Goal: Transaction & Acquisition: Purchase product/service

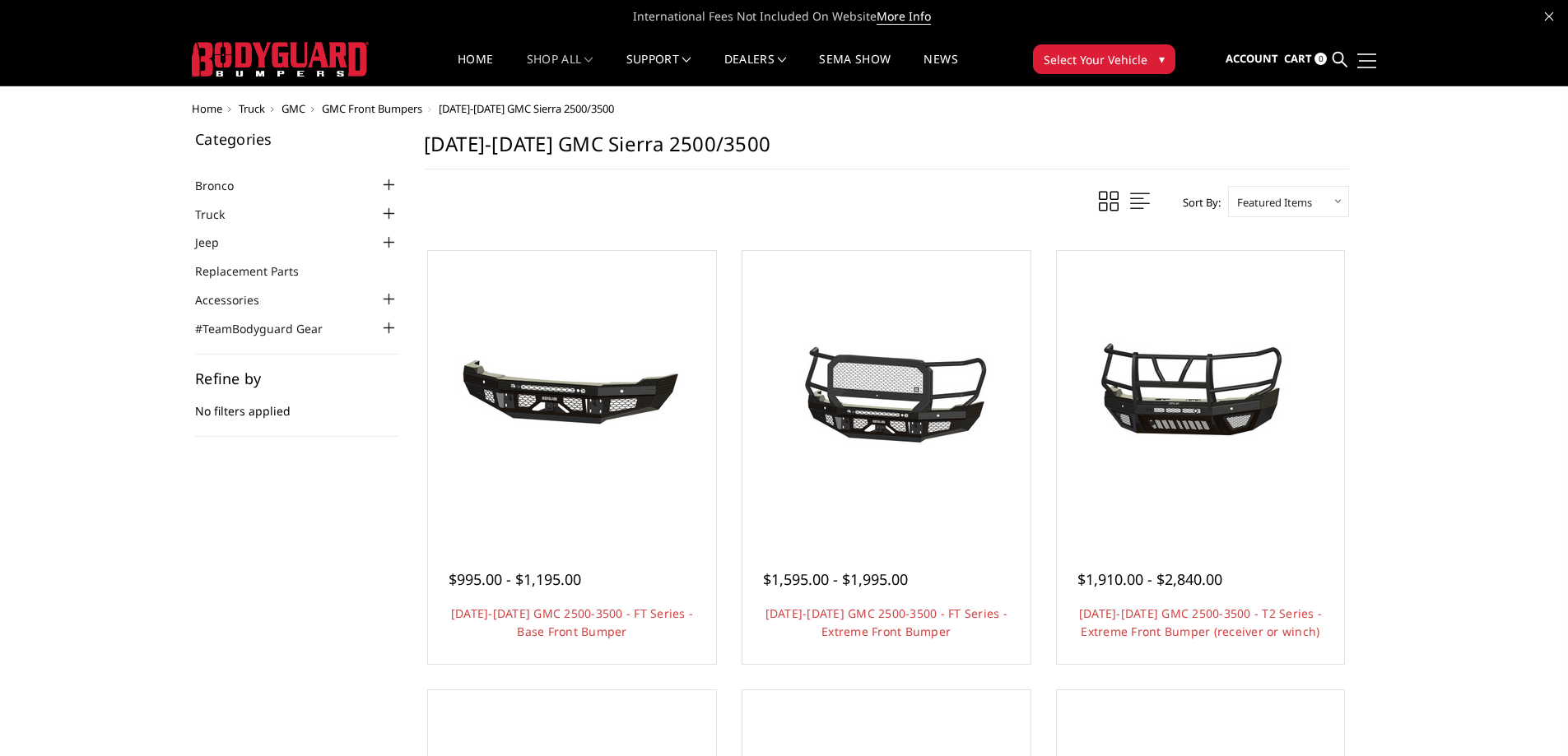
click at [1365, 54] on span at bounding box center [1367, 54] width 20 height 2
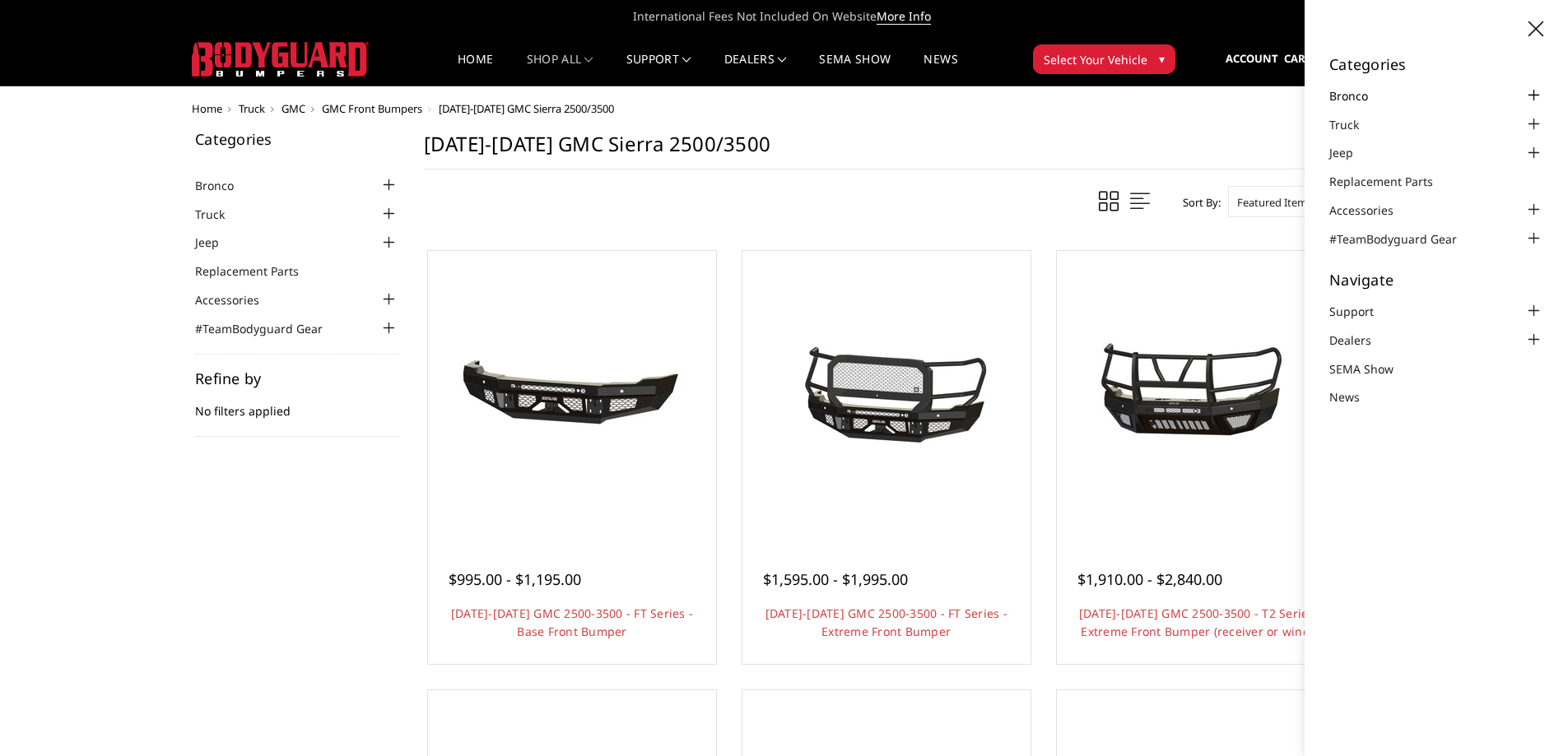
click at [1358, 98] on link "Bronco" at bounding box center [1358, 96] width 59 height 18
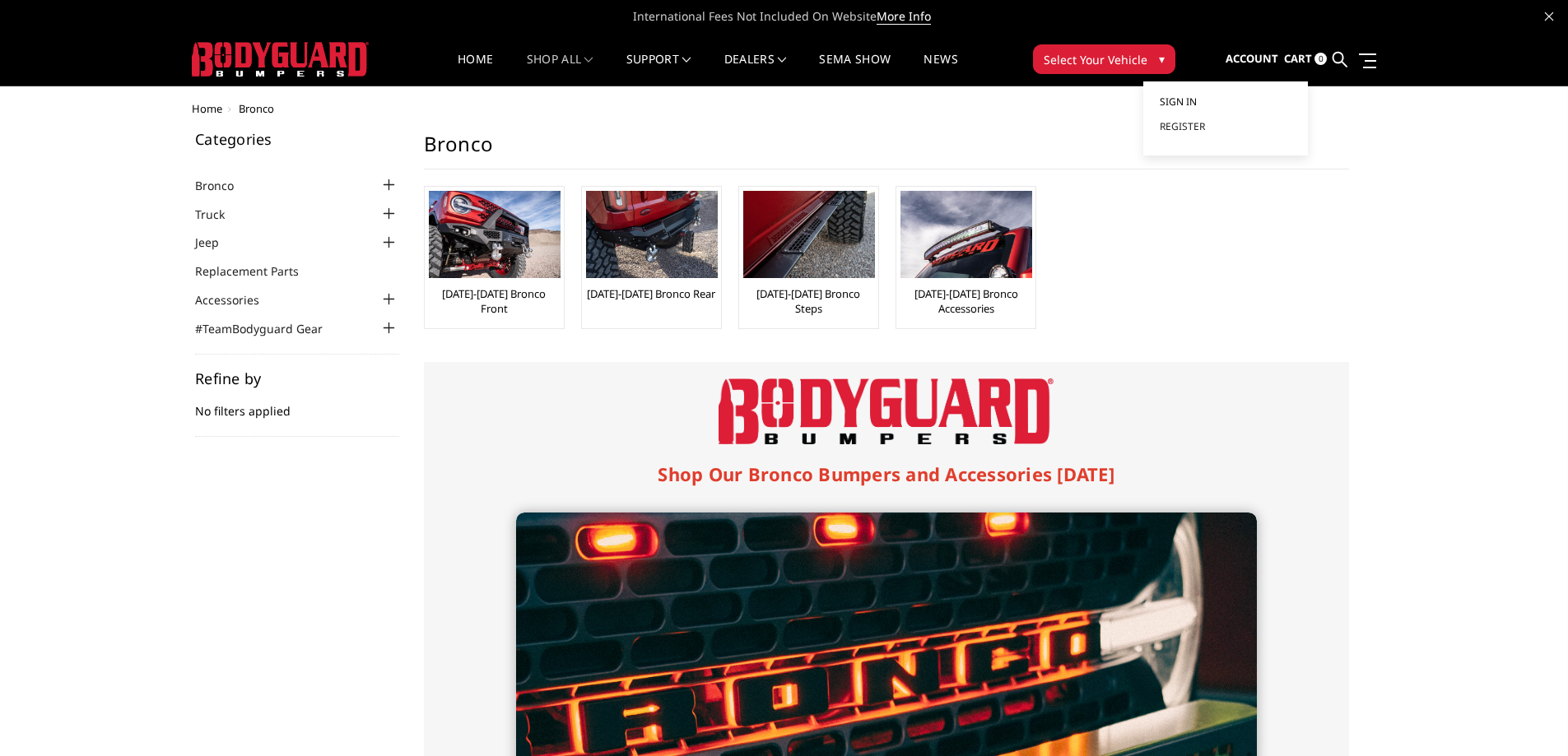
click at [1200, 99] on link "Sign in" at bounding box center [1225, 103] width 132 height 25
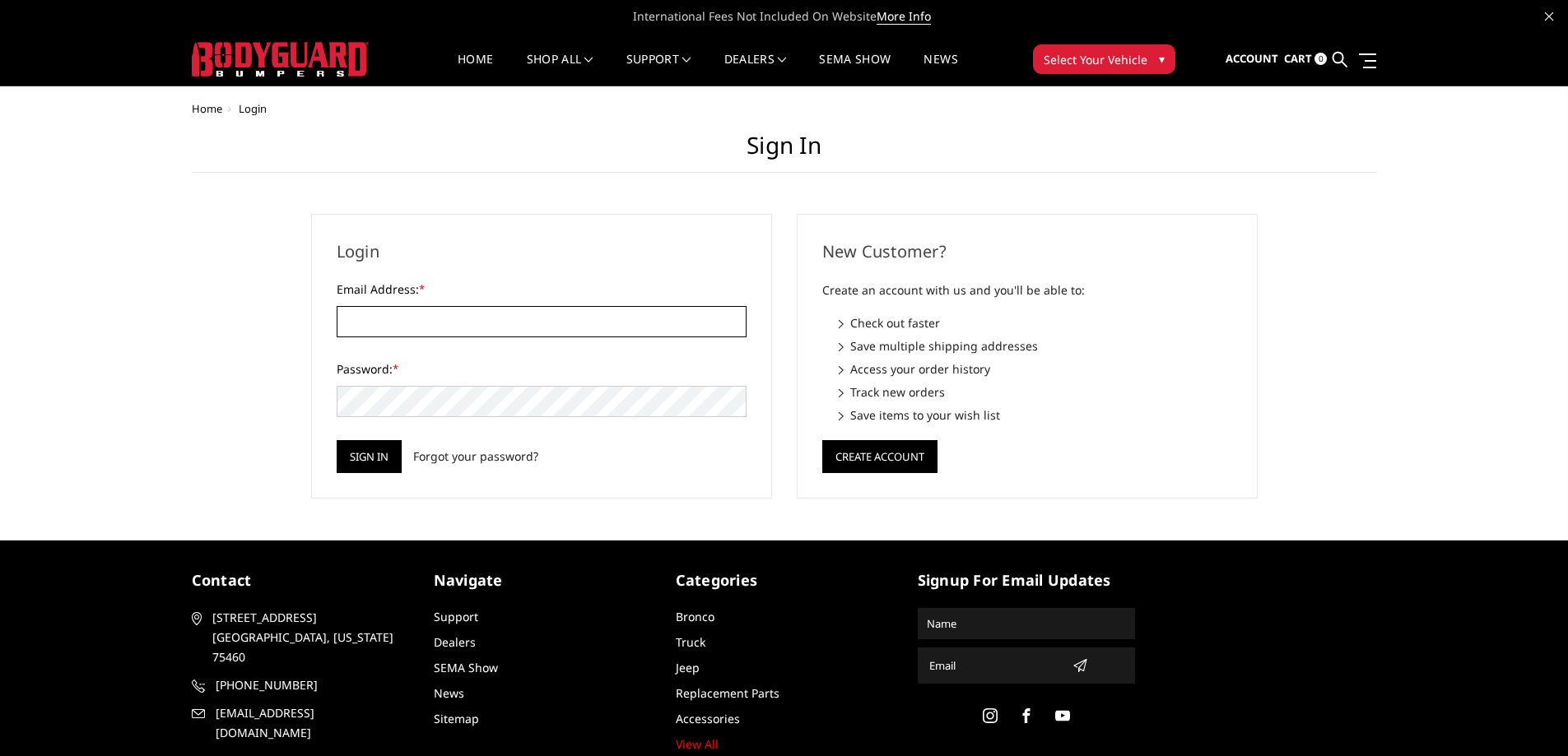
click at [529, 323] on input "Email Address: *" at bounding box center [541, 321] width 410 height 31
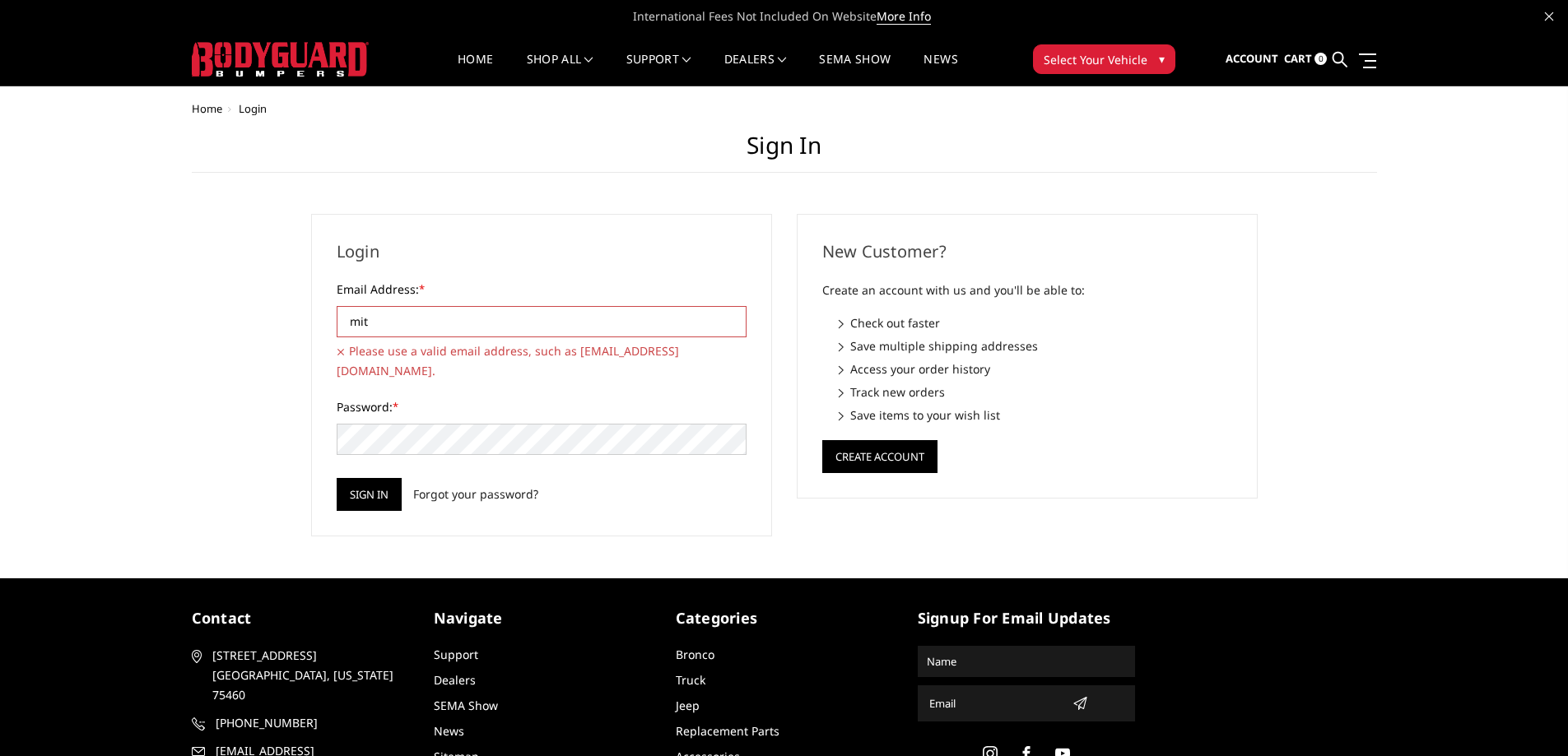
click at [540, 318] on input "mit" at bounding box center [541, 321] width 410 height 31
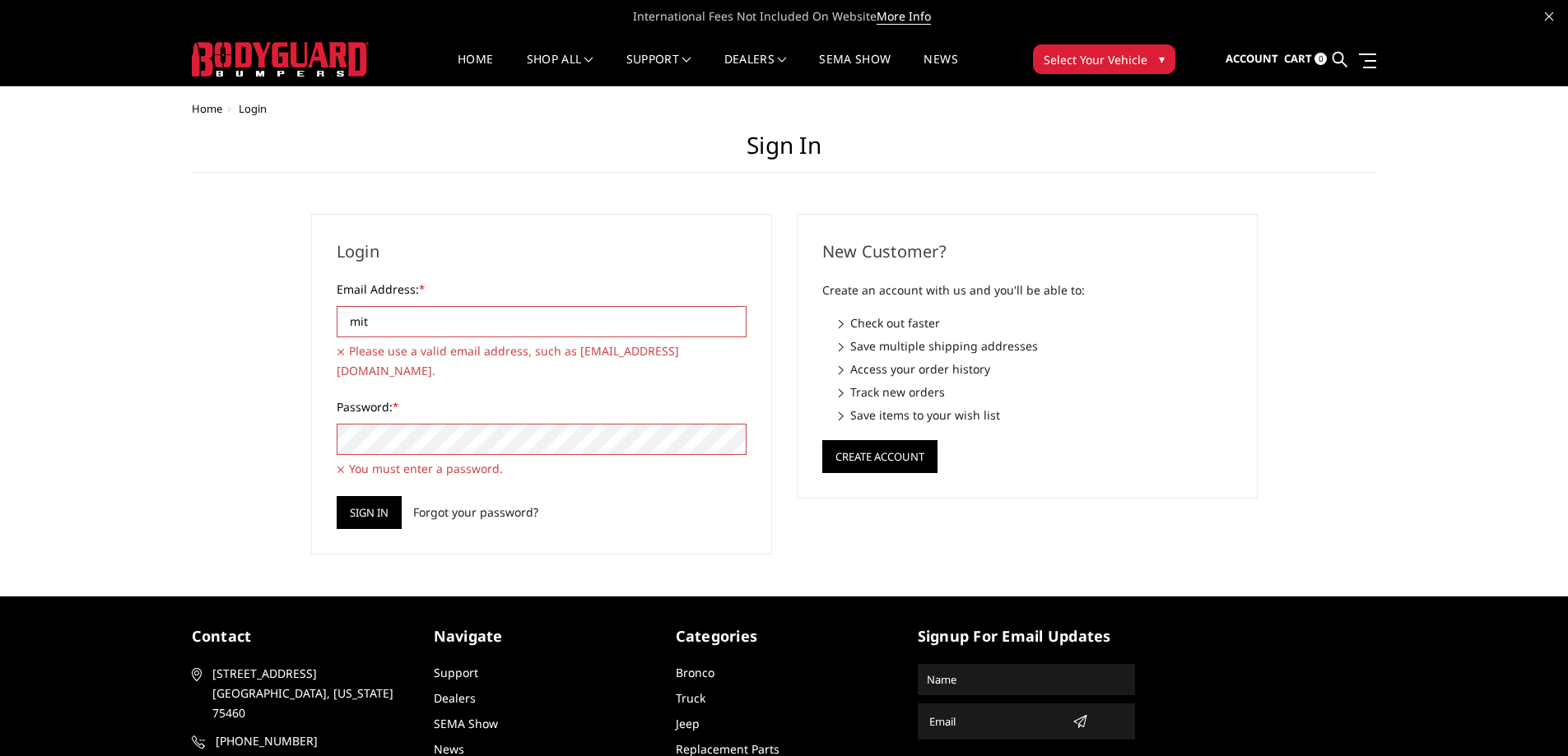
type input "[PERSON_NAME][EMAIL_ADDRESS][DOMAIN_NAME]"
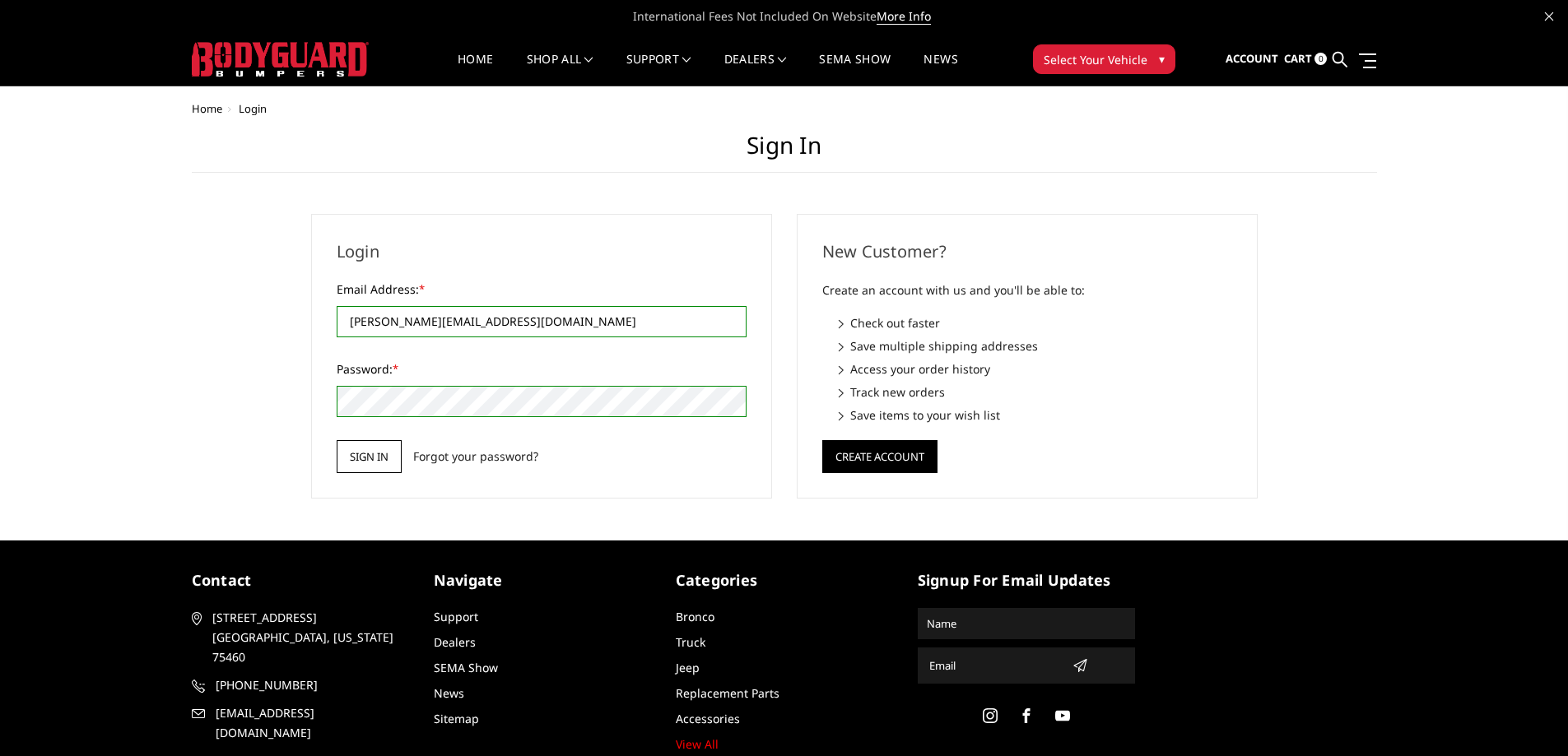
click at [377, 456] on input "Sign in" at bounding box center [369, 456] width 65 height 33
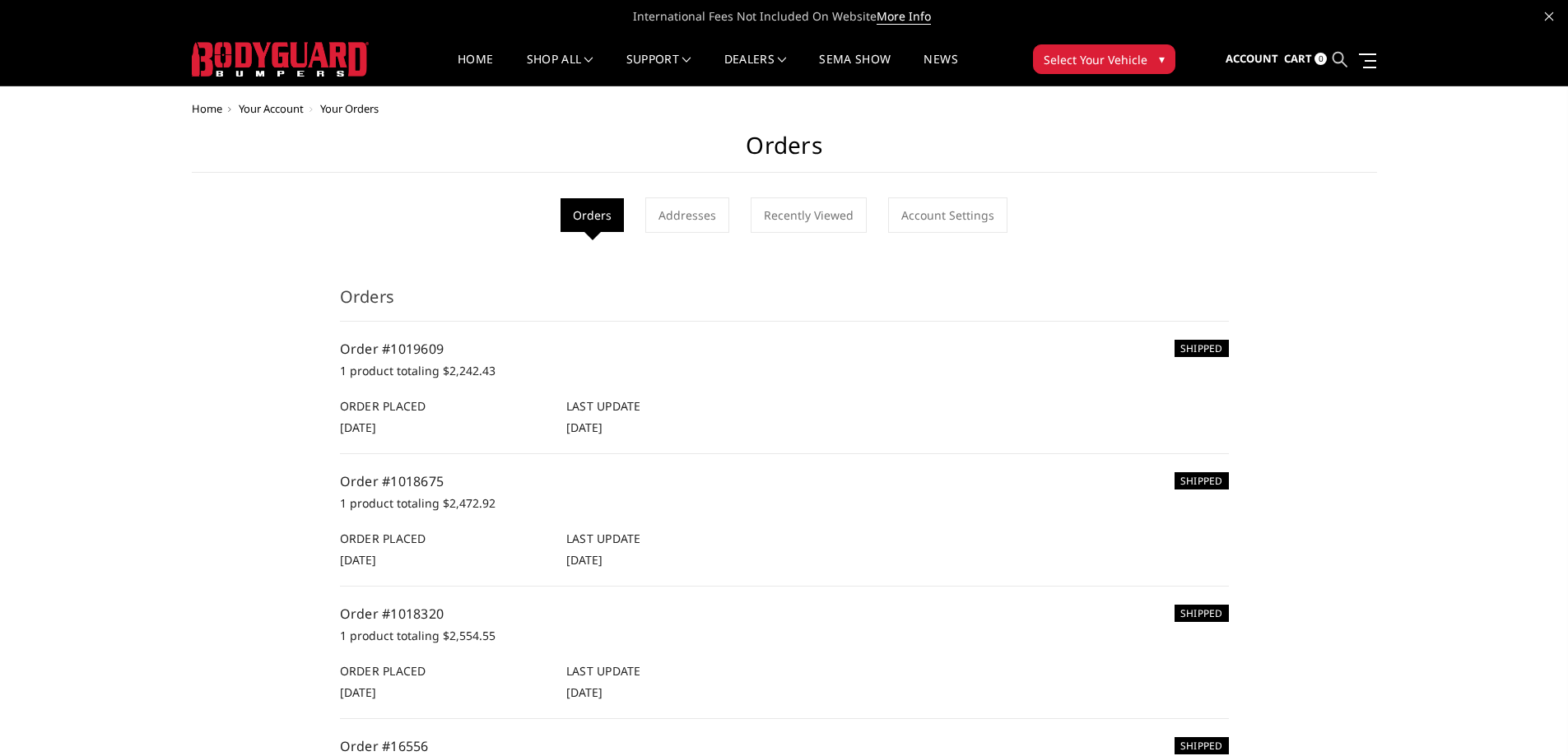
click at [1334, 57] on icon at bounding box center [1339, 59] width 15 height 15
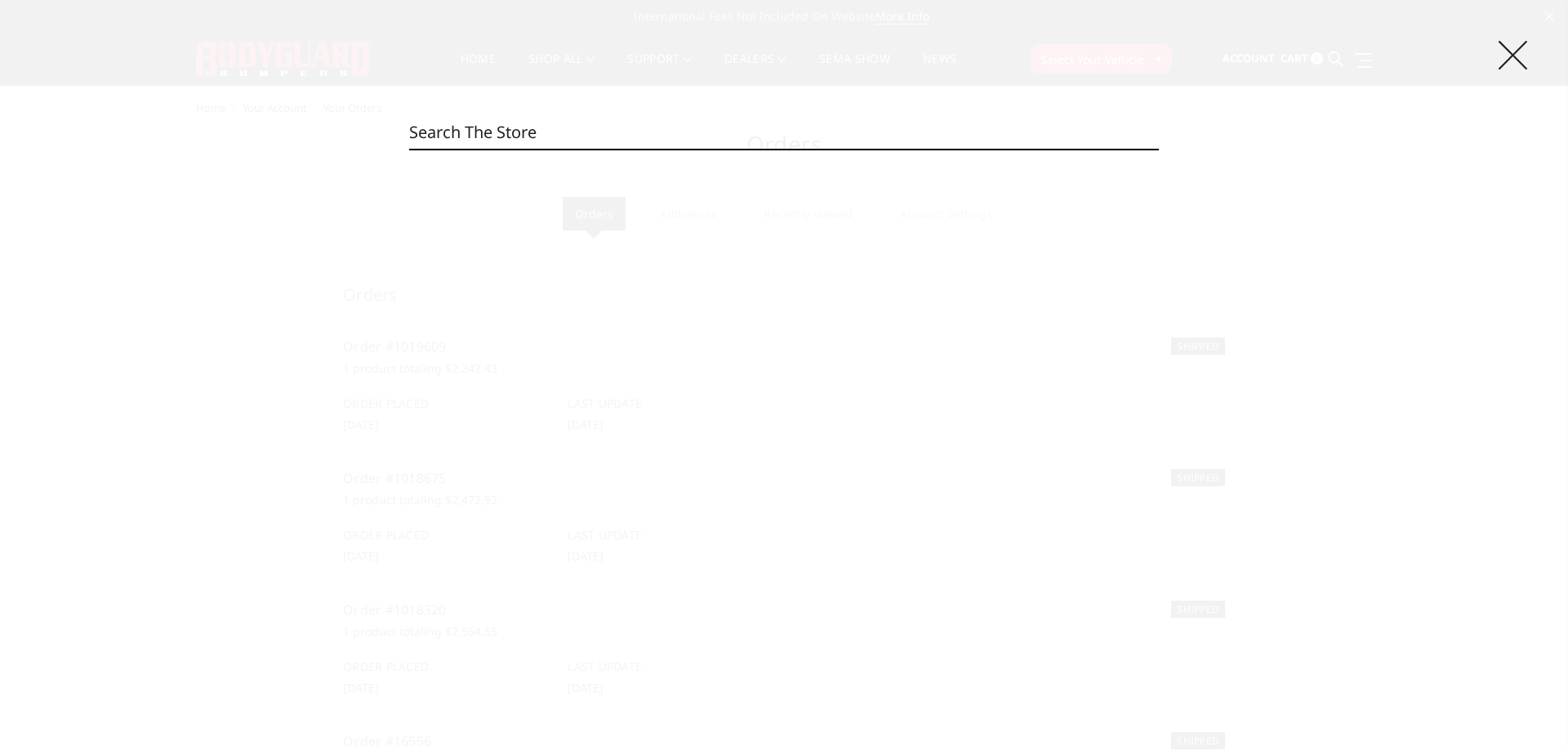
click at [1512, 50] on icon at bounding box center [1513, 55] width 29 height 29
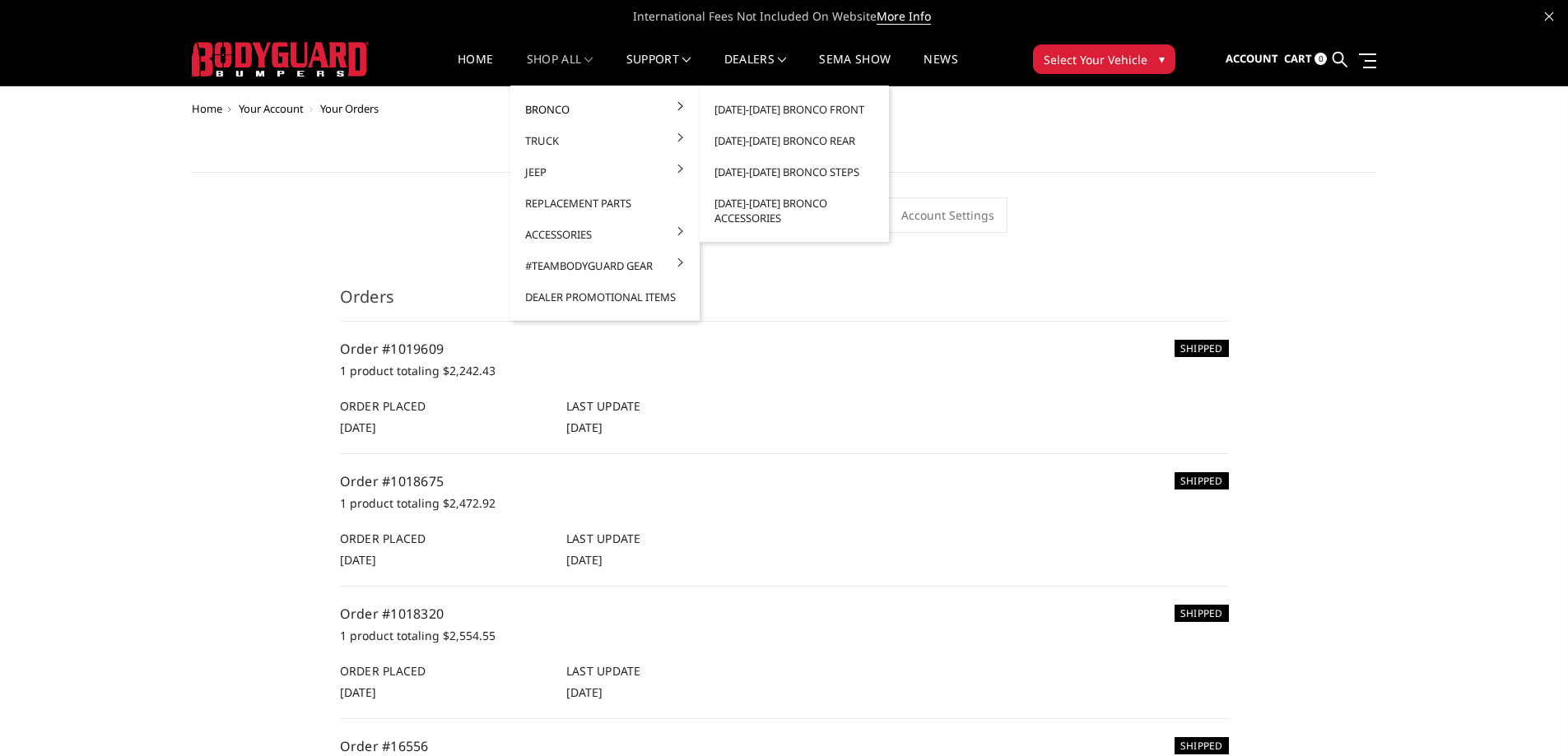
click at [550, 104] on link "Bronco" at bounding box center [605, 108] width 176 height 31
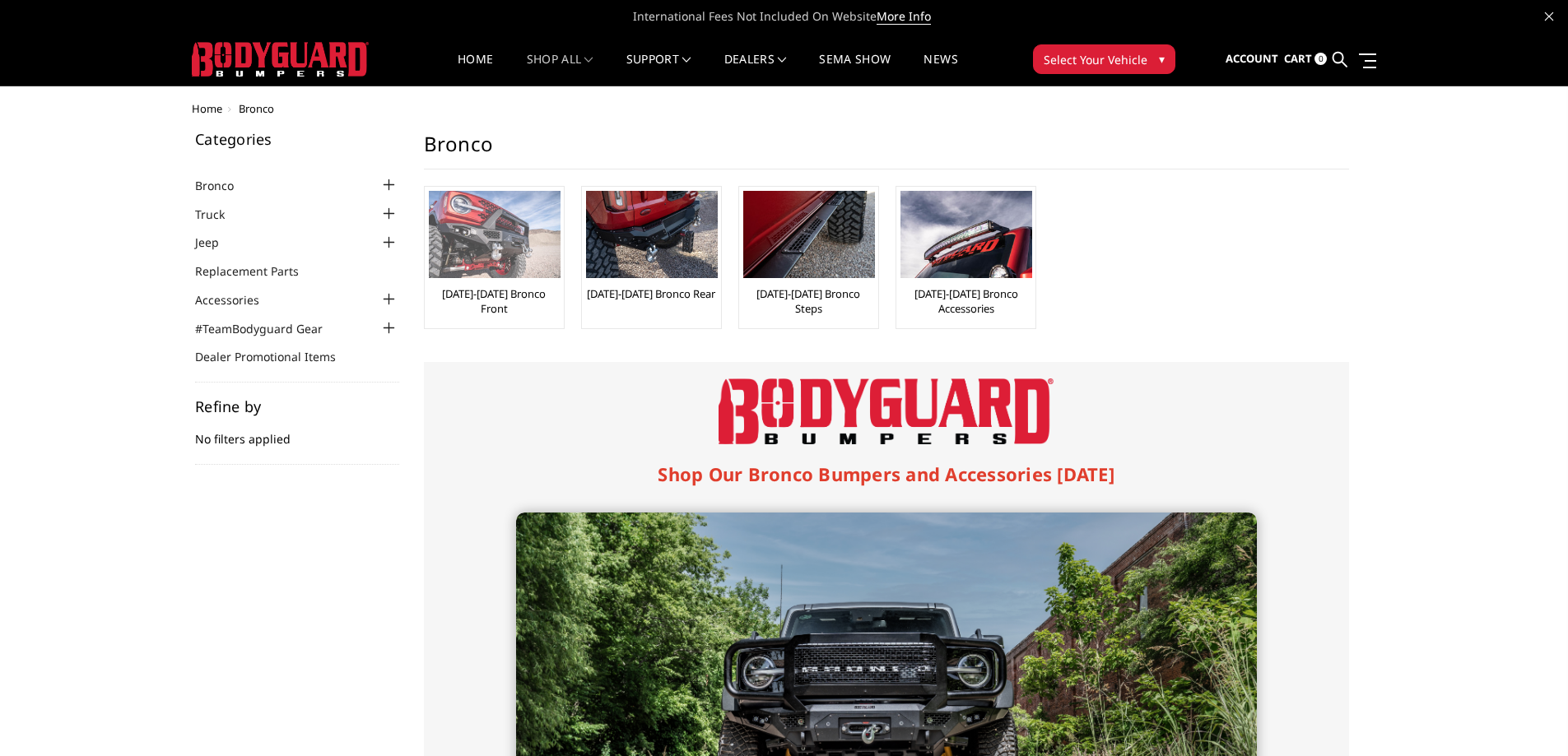
click at [522, 238] on img at bounding box center [495, 234] width 132 height 88
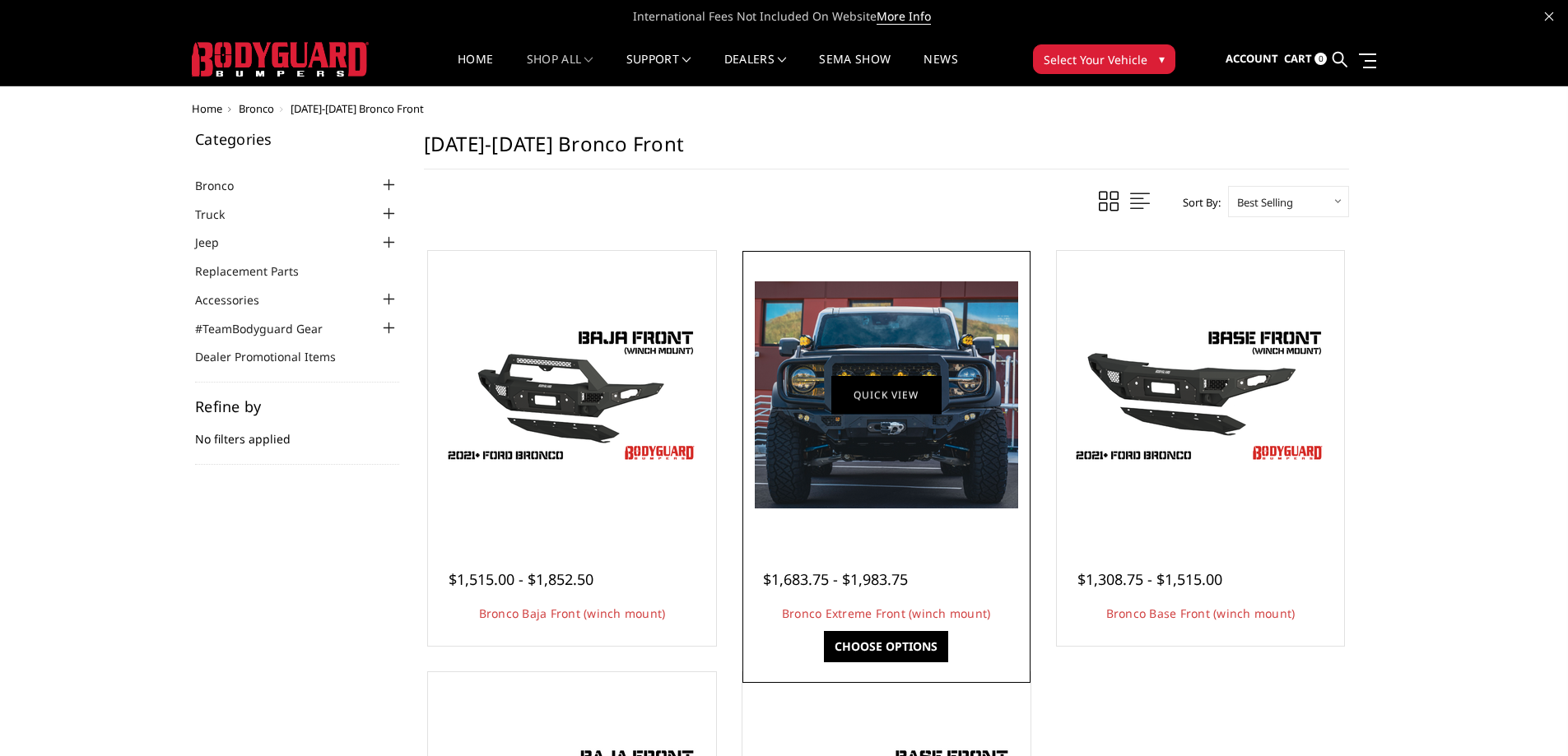
click at [885, 390] on link "Quick view" at bounding box center [887, 394] width 110 height 38
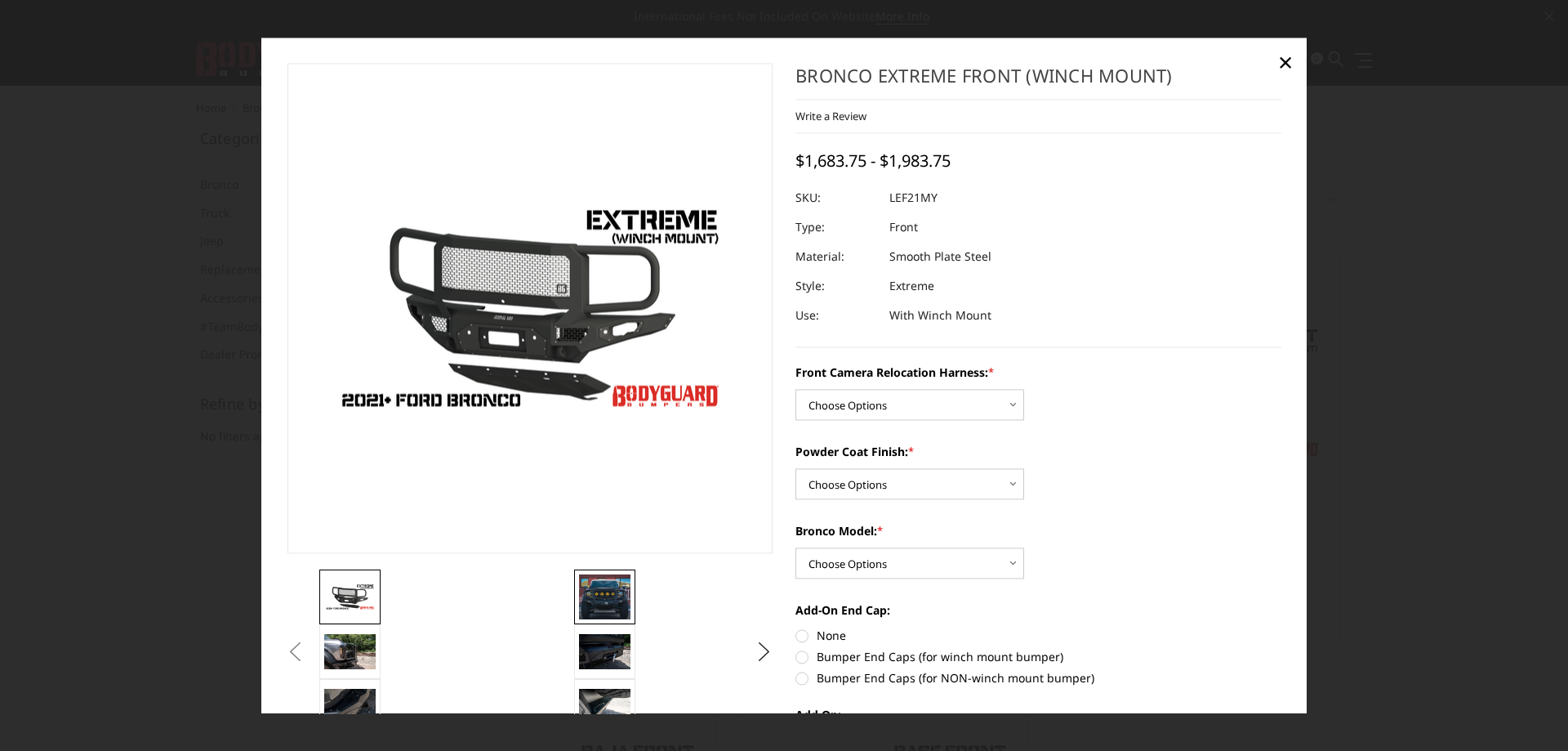
click at [614, 602] on img at bounding box center [605, 597] width 51 height 44
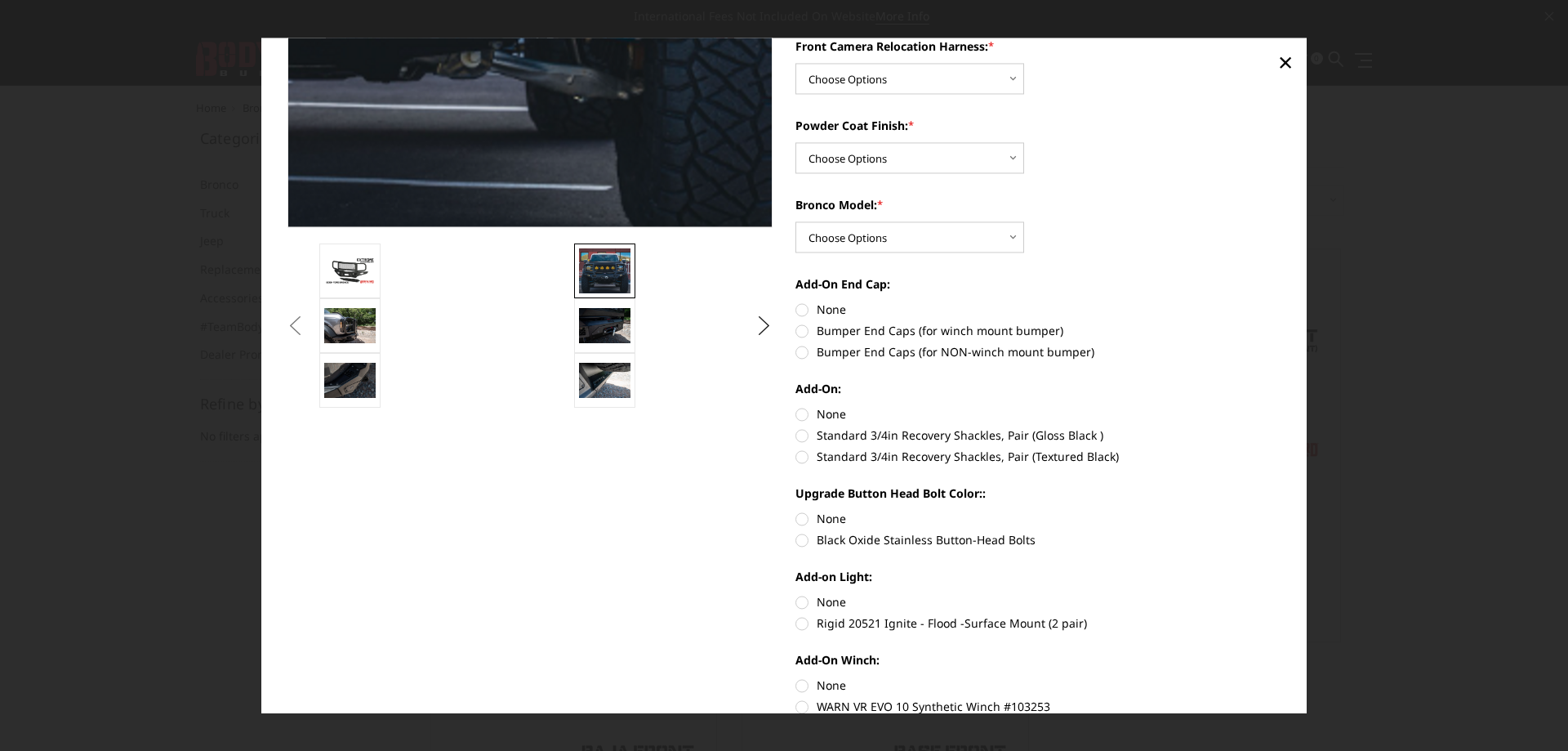
scroll to position [327, 0]
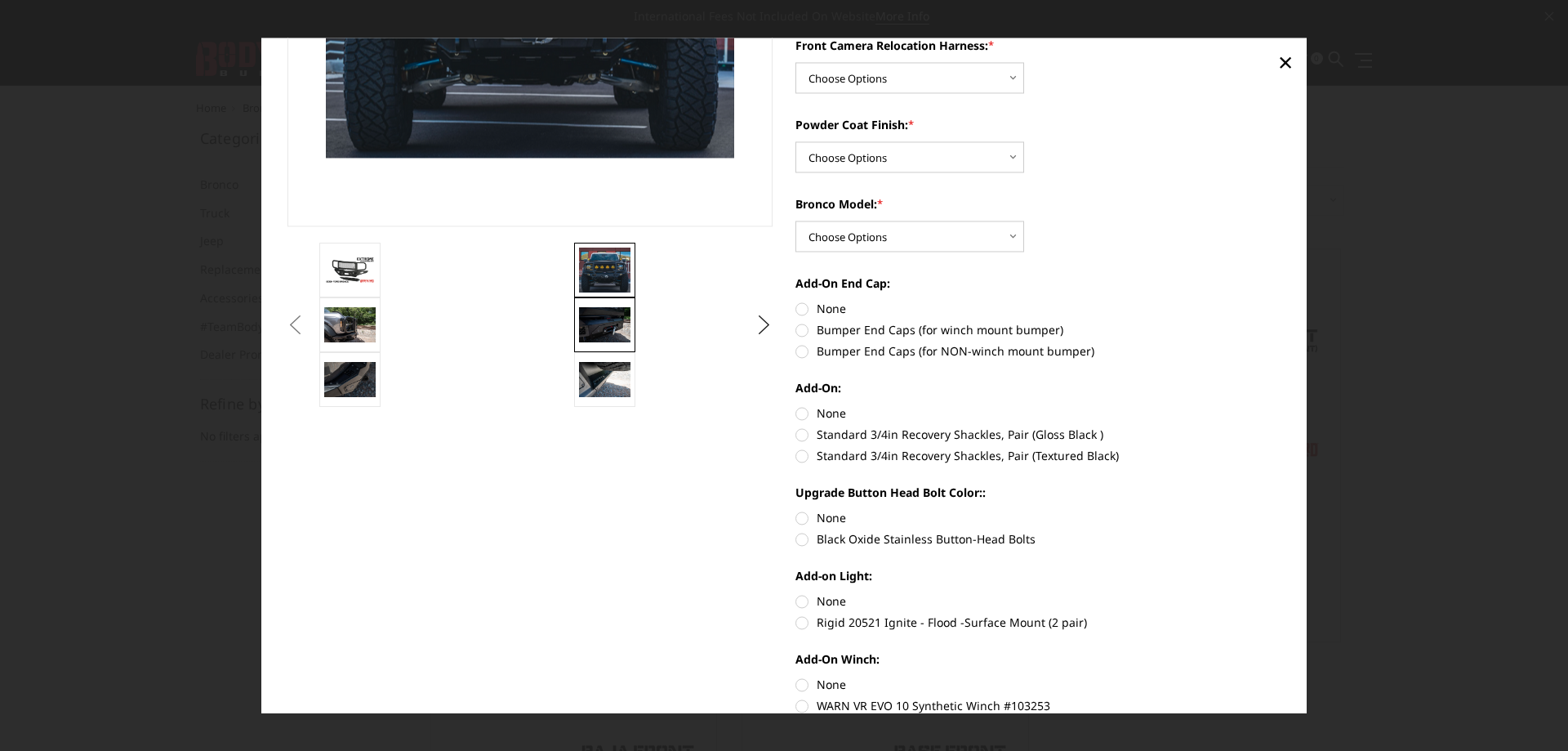
click at [611, 321] on img at bounding box center [605, 325] width 51 height 34
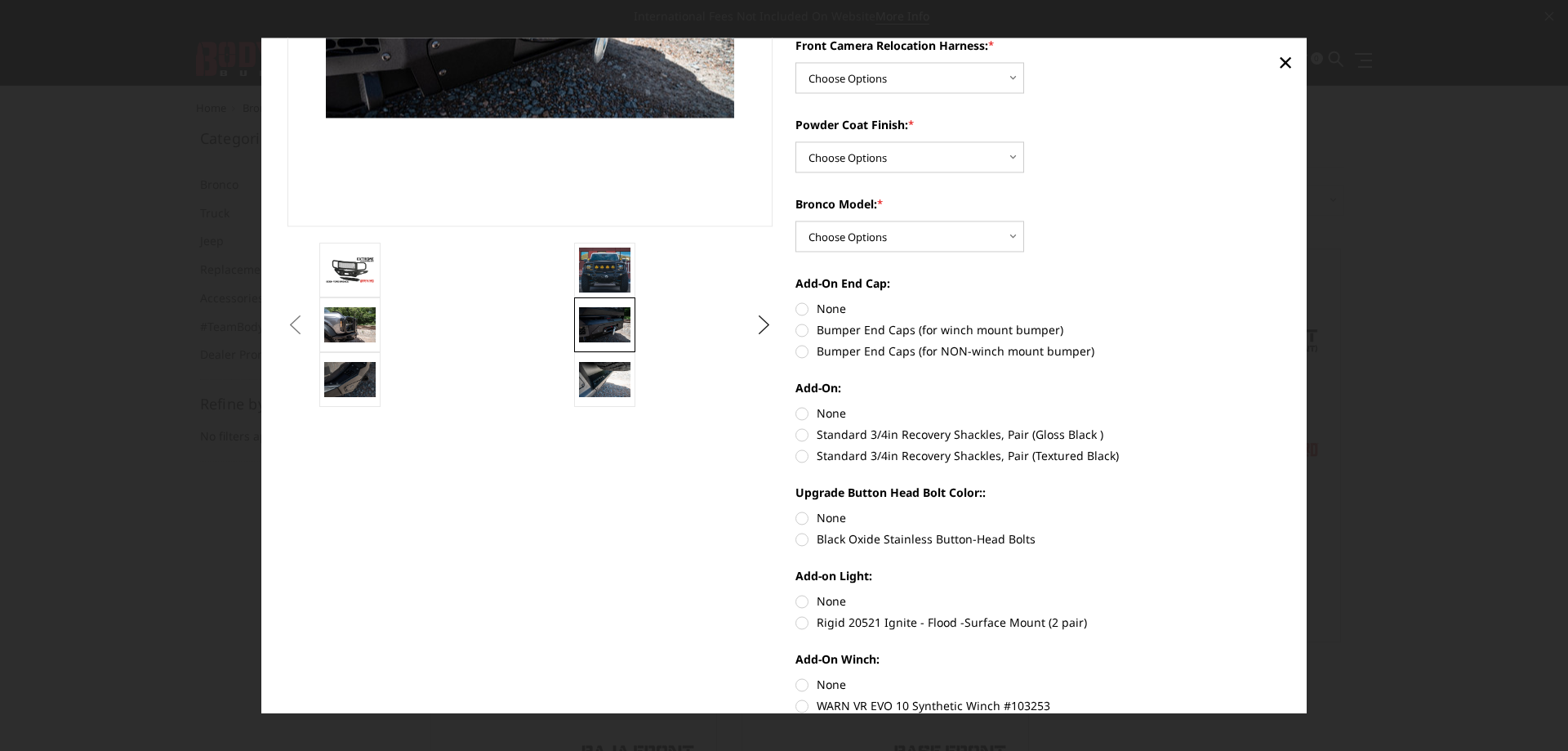
scroll to position [40, 0]
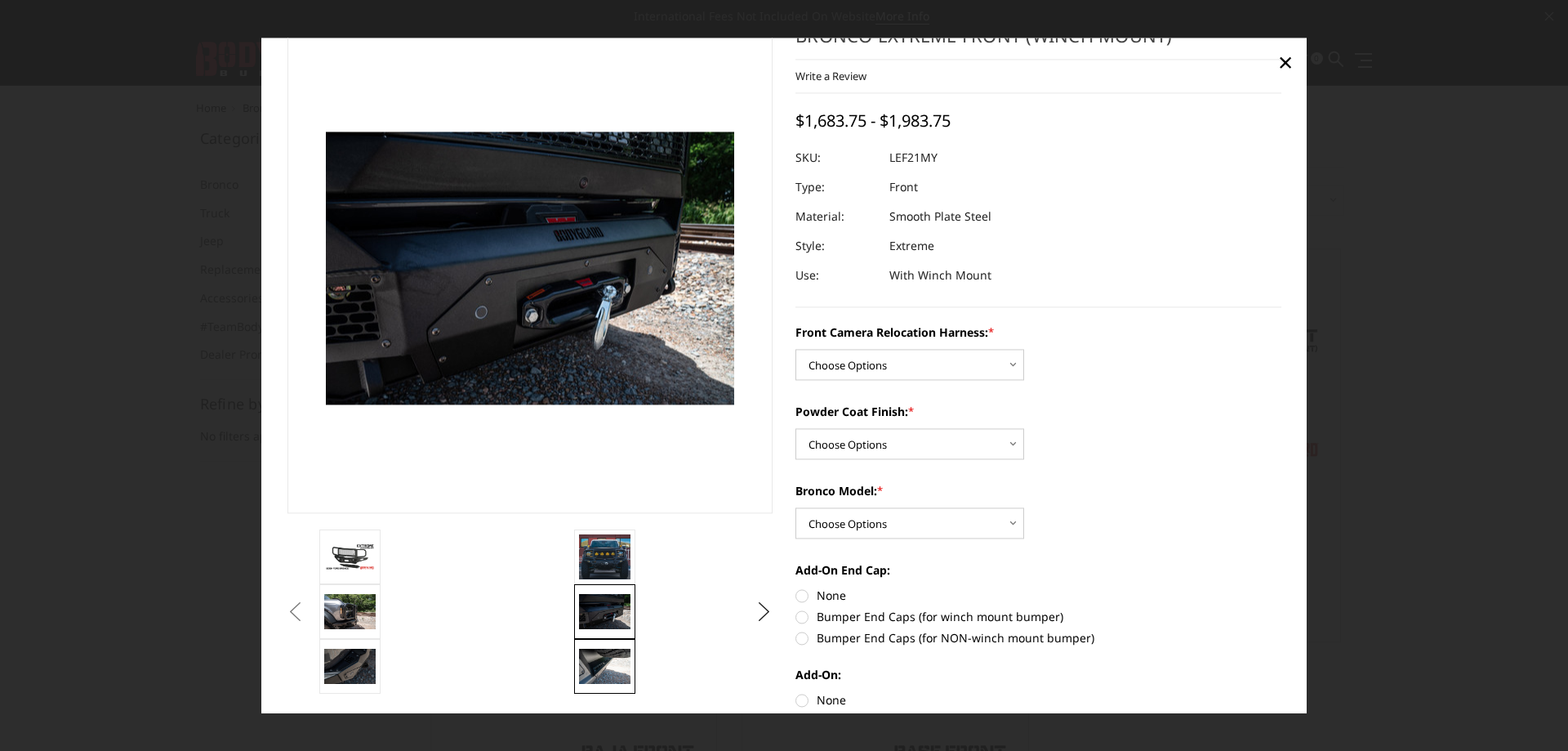
click at [609, 654] on img at bounding box center [605, 666] width 51 height 34
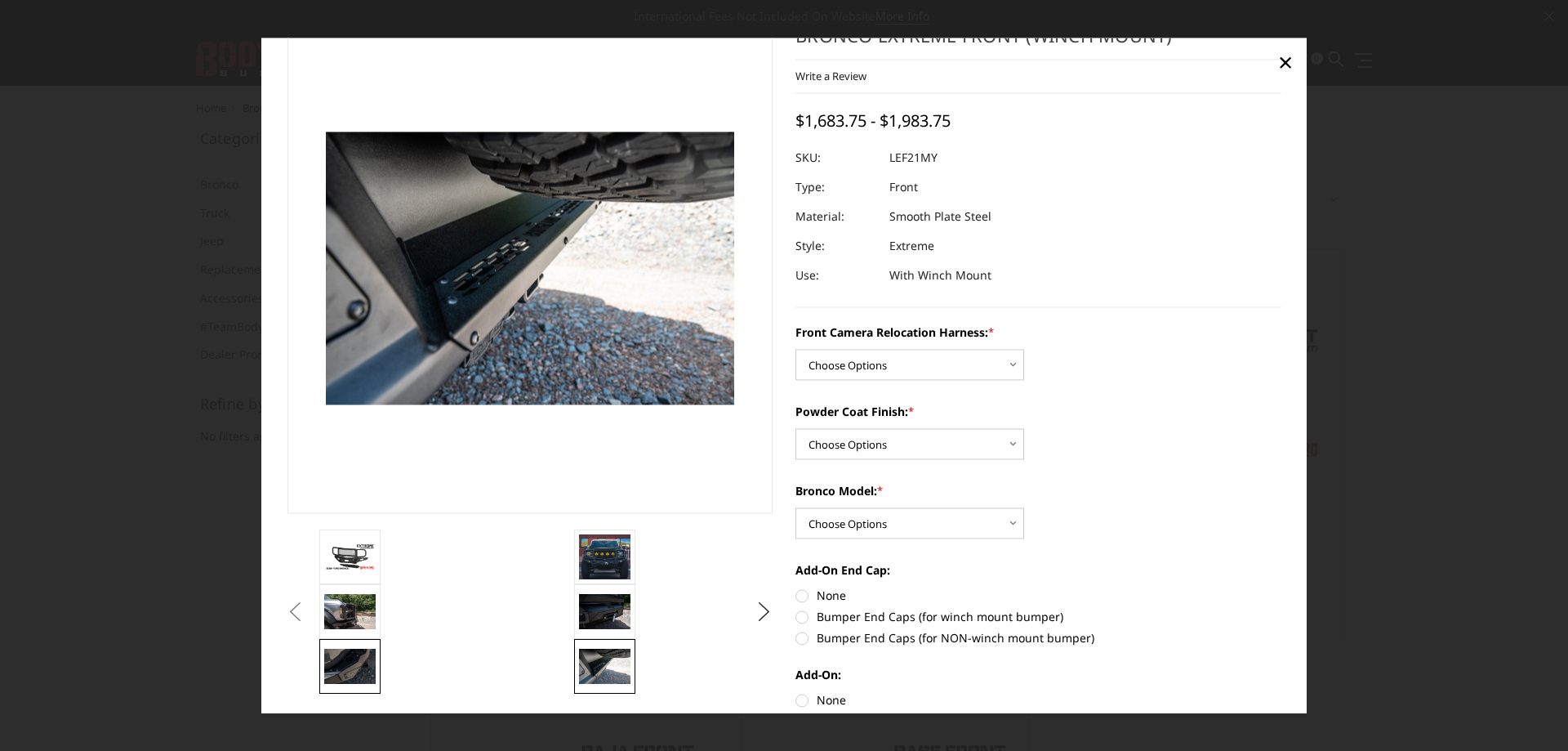
click at [363, 663] on img at bounding box center [350, 666] width 51 height 34
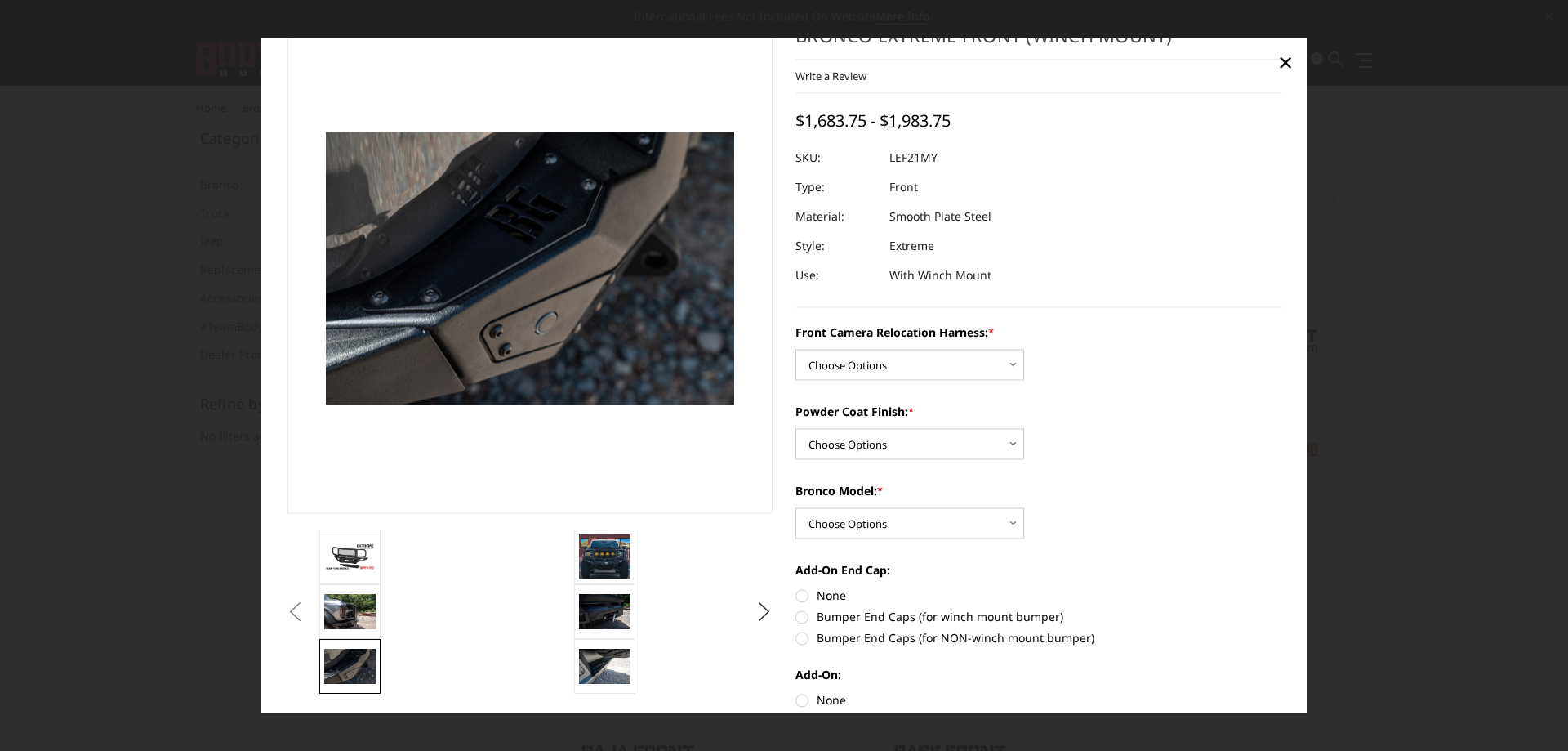
click at [308, 609] on button "Previous" at bounding box center [296, 612] width 25 height 25
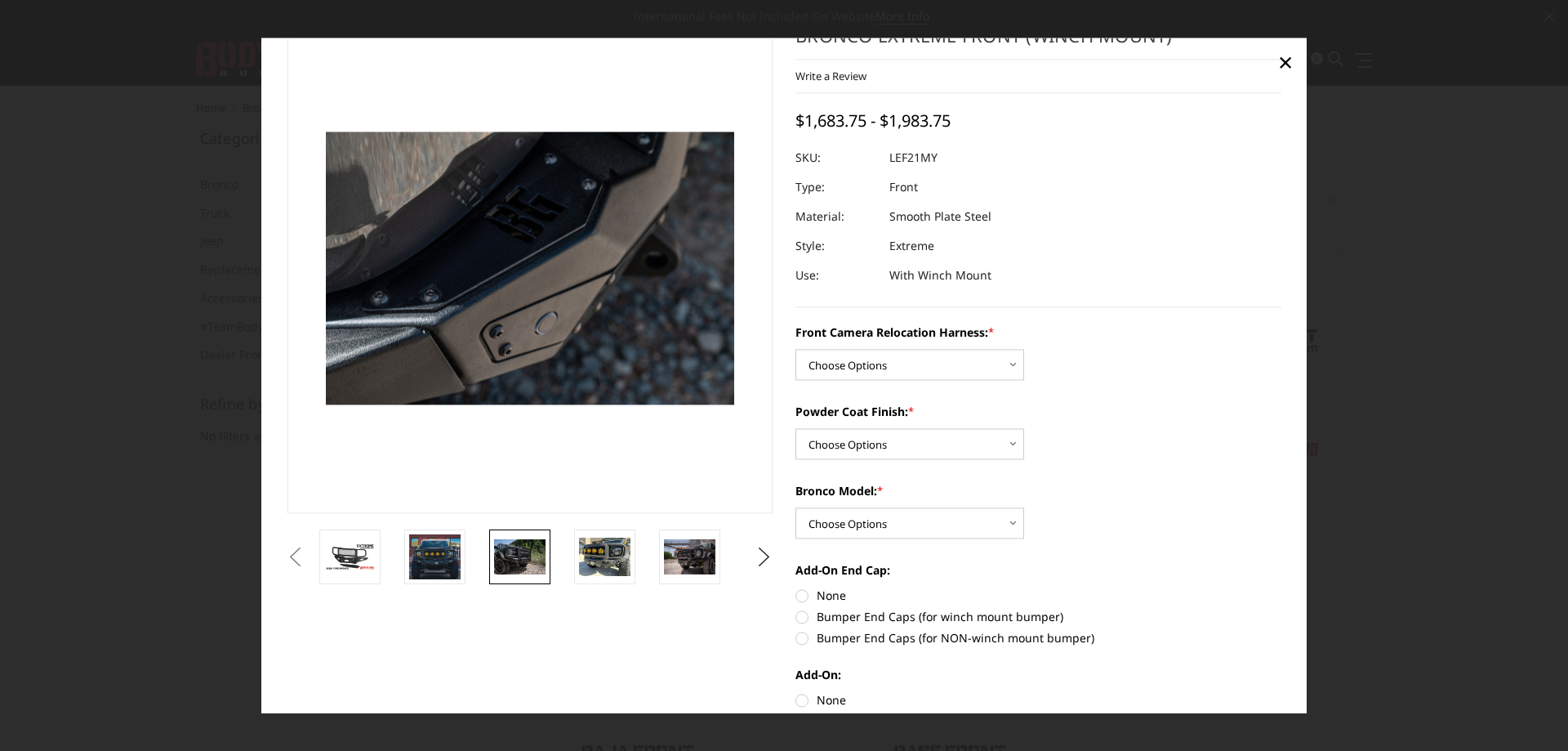
click at [529, 559] on img at bounding box center [520, 556] width 51 height 34
